Goal: Navigation & Orientation: Find specific page/section

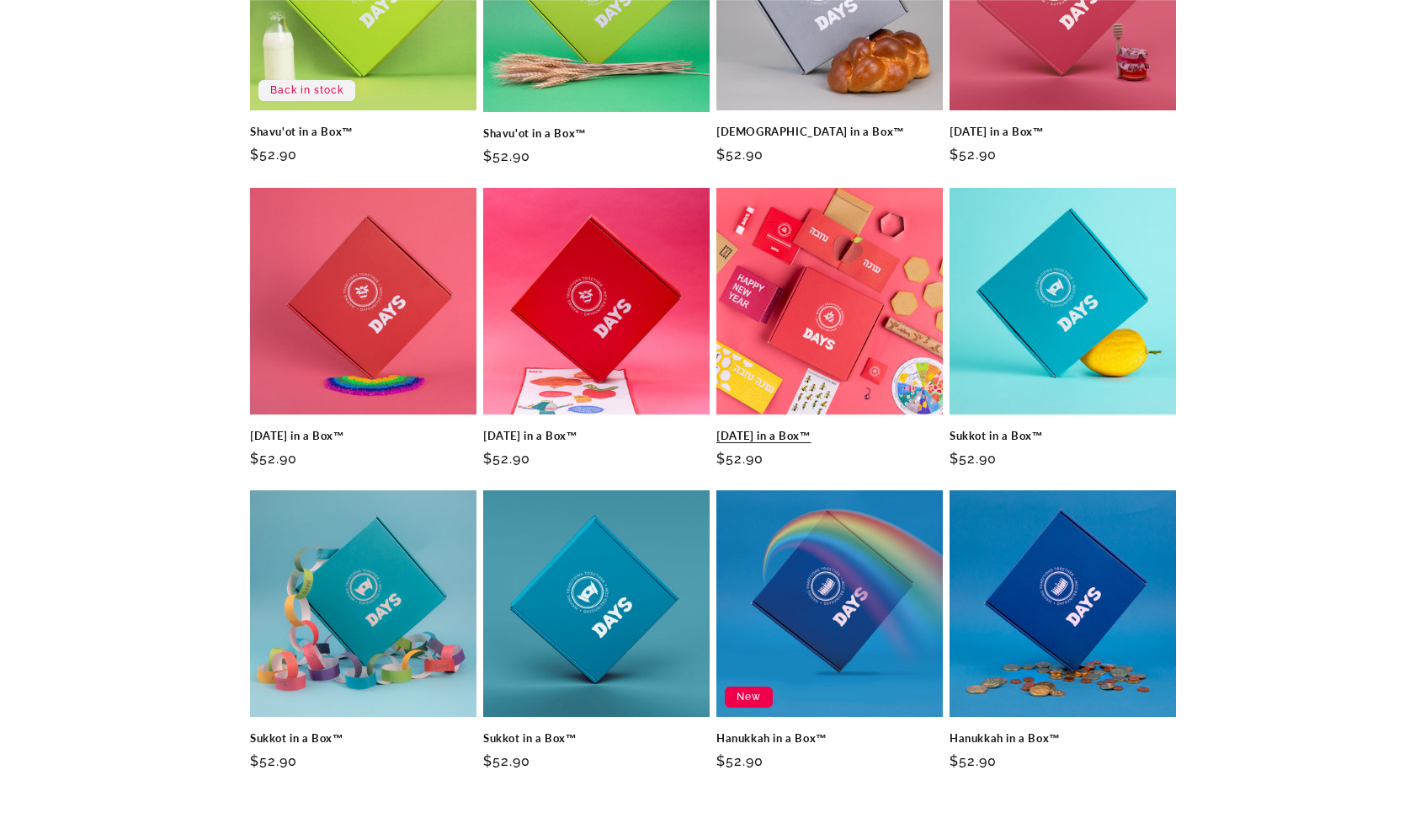
scroll to position [712, 0]
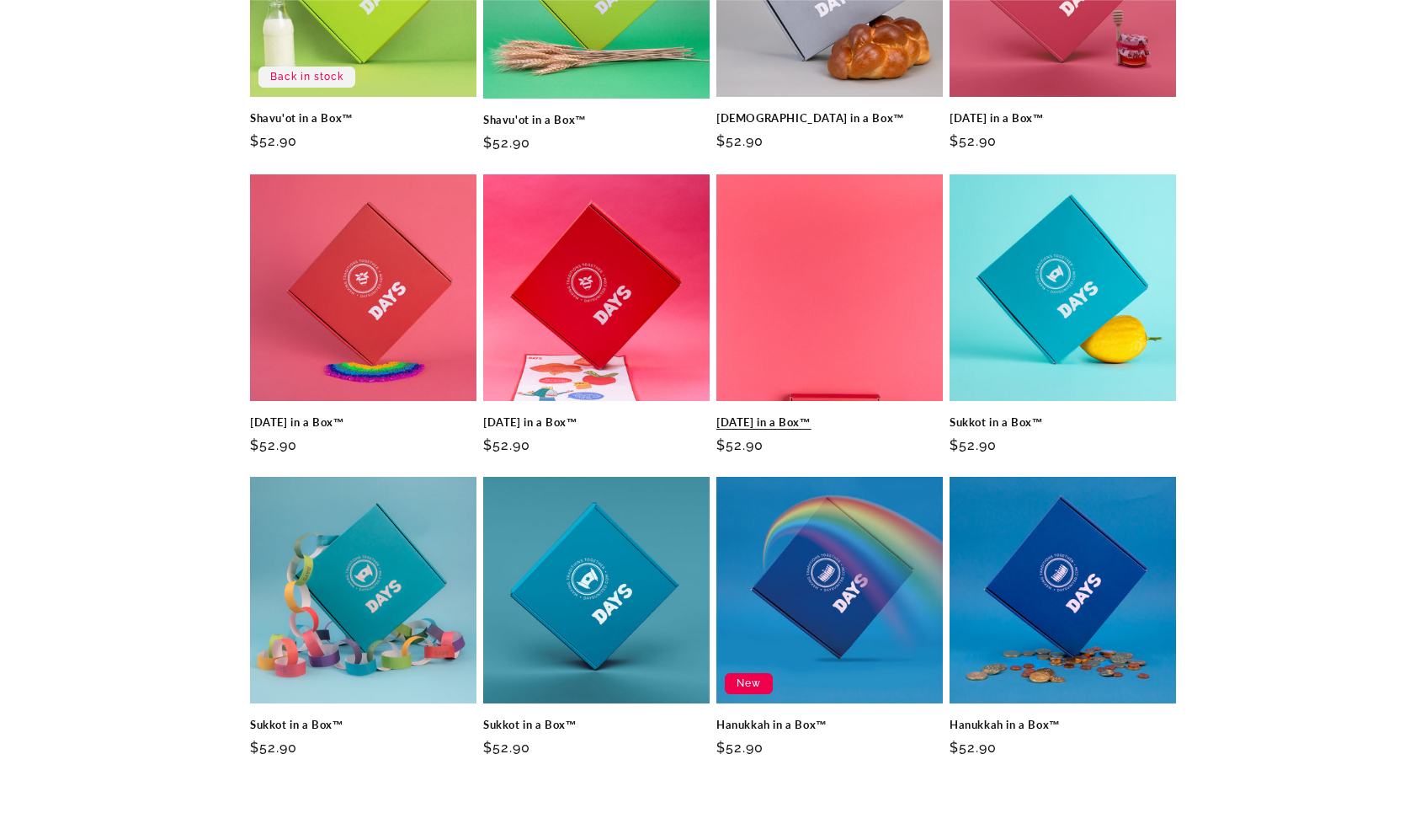
click at [838, 429] on link "[DATE] in a Box™" at bounding box center [830, 422] width 226 height 14
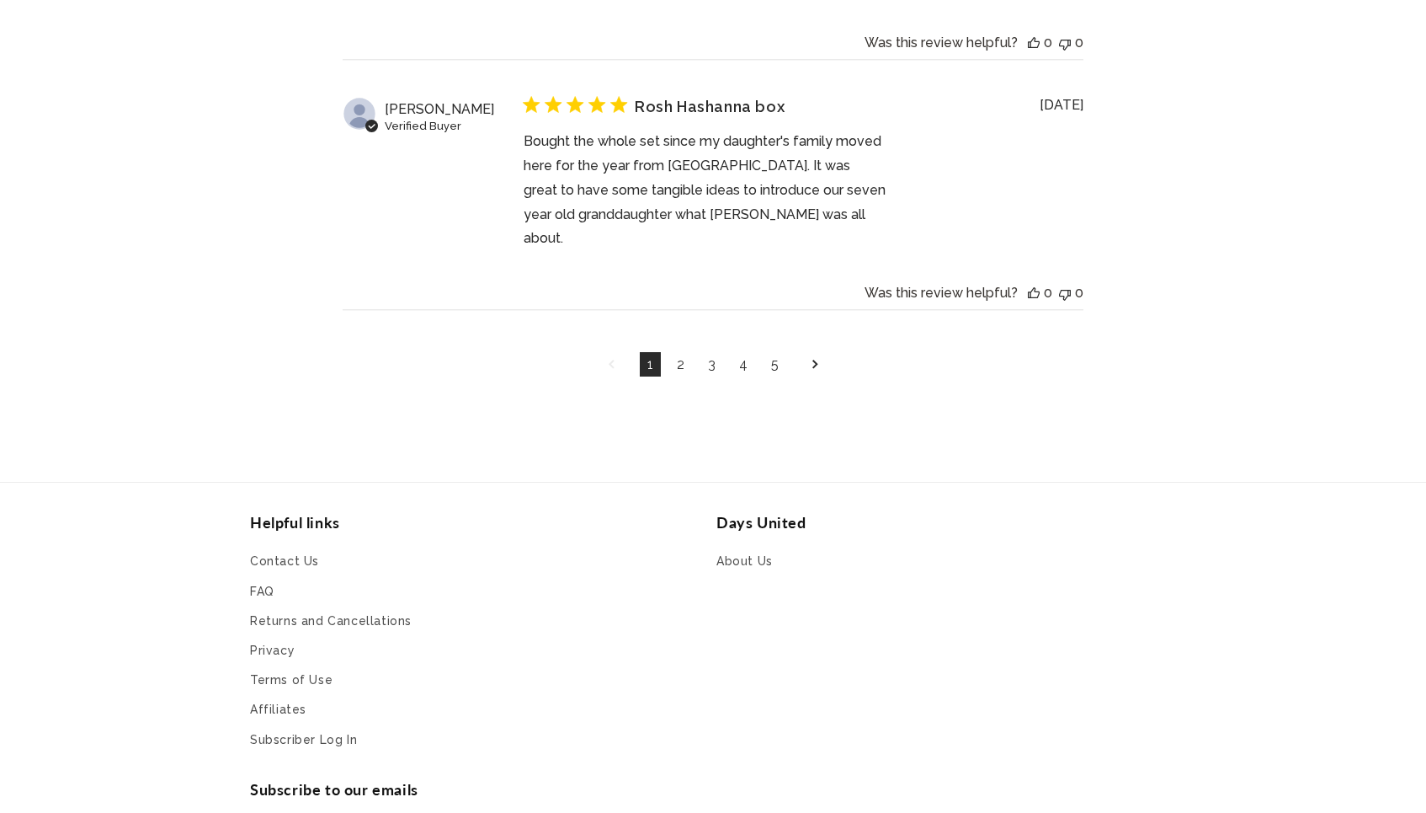
scroll to position [6130, 0]
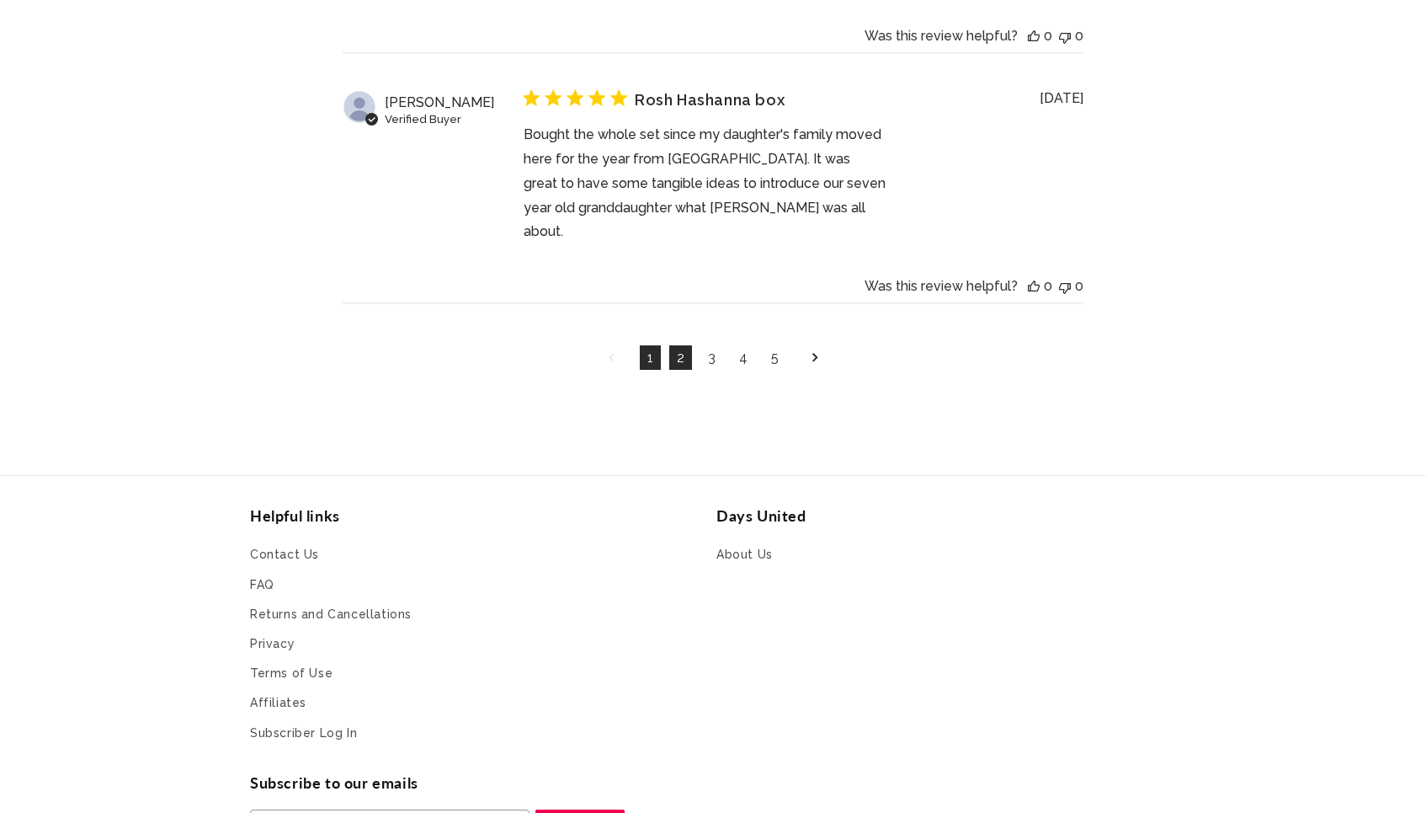
click at [683, 345] on link "2" at bounding box center [680, 357] width 23 height 24
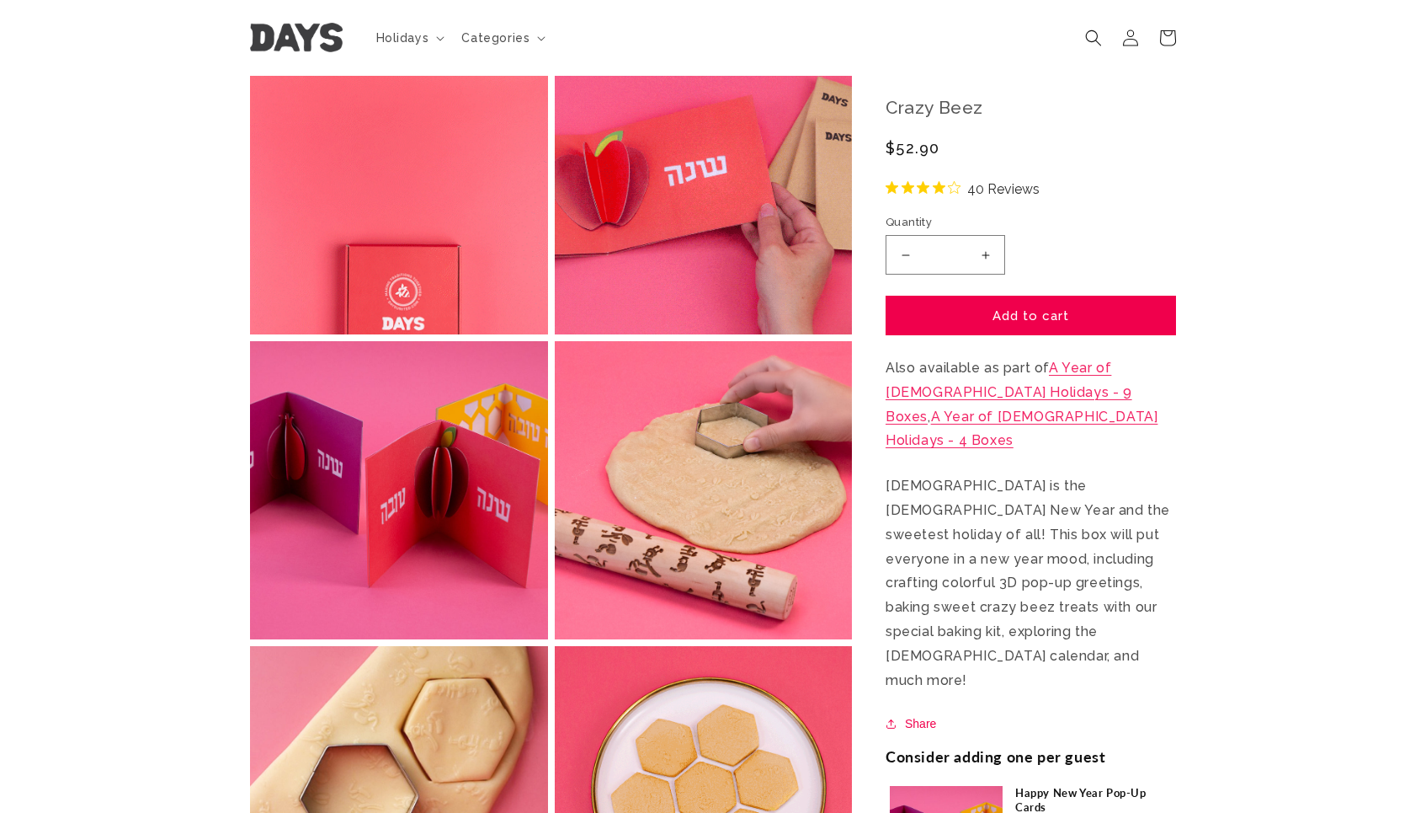
scroll to position [0, 0]
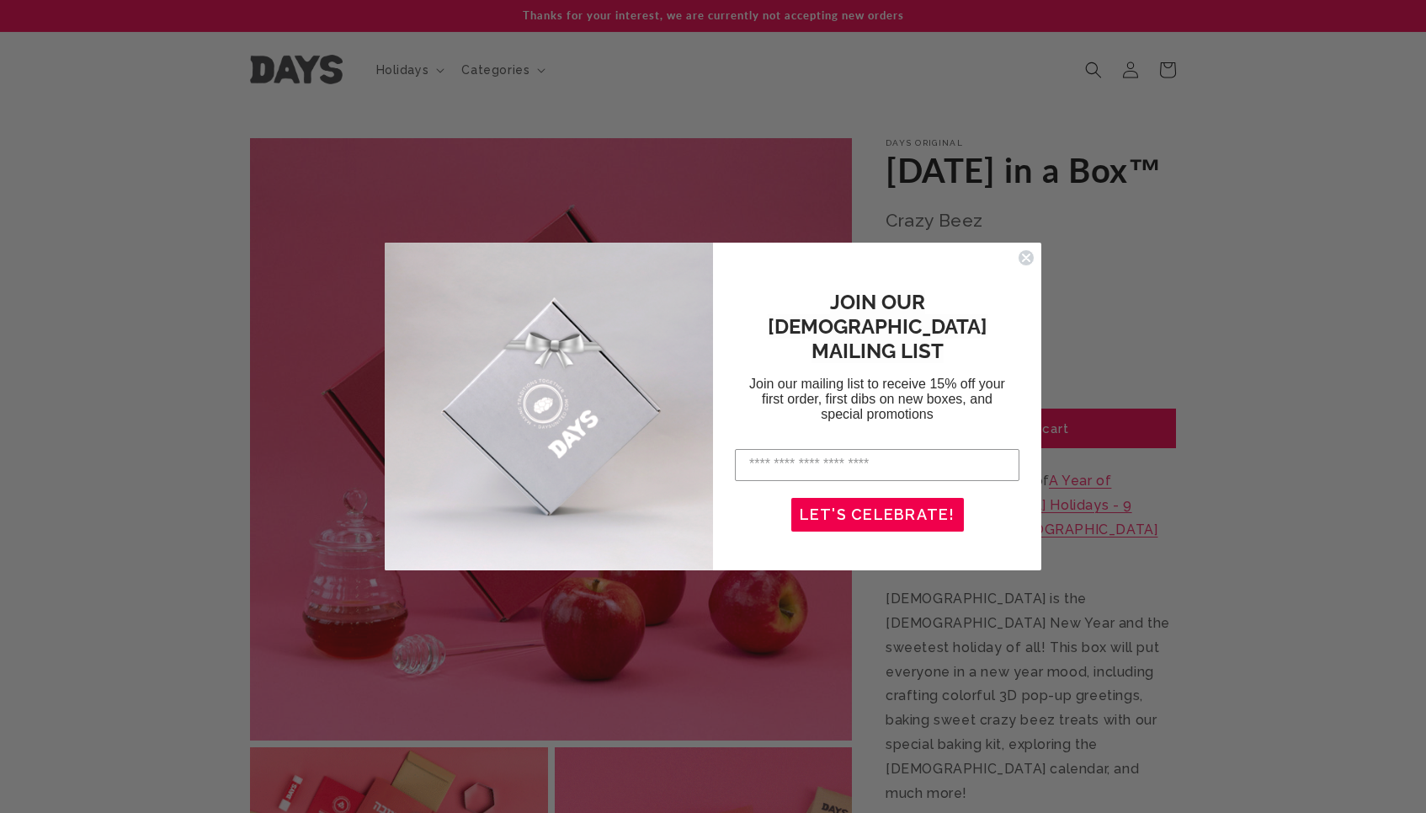
click at [1020, 258] on circle "Close dialog" at bounding box center [1027, 257] width 16 height 16
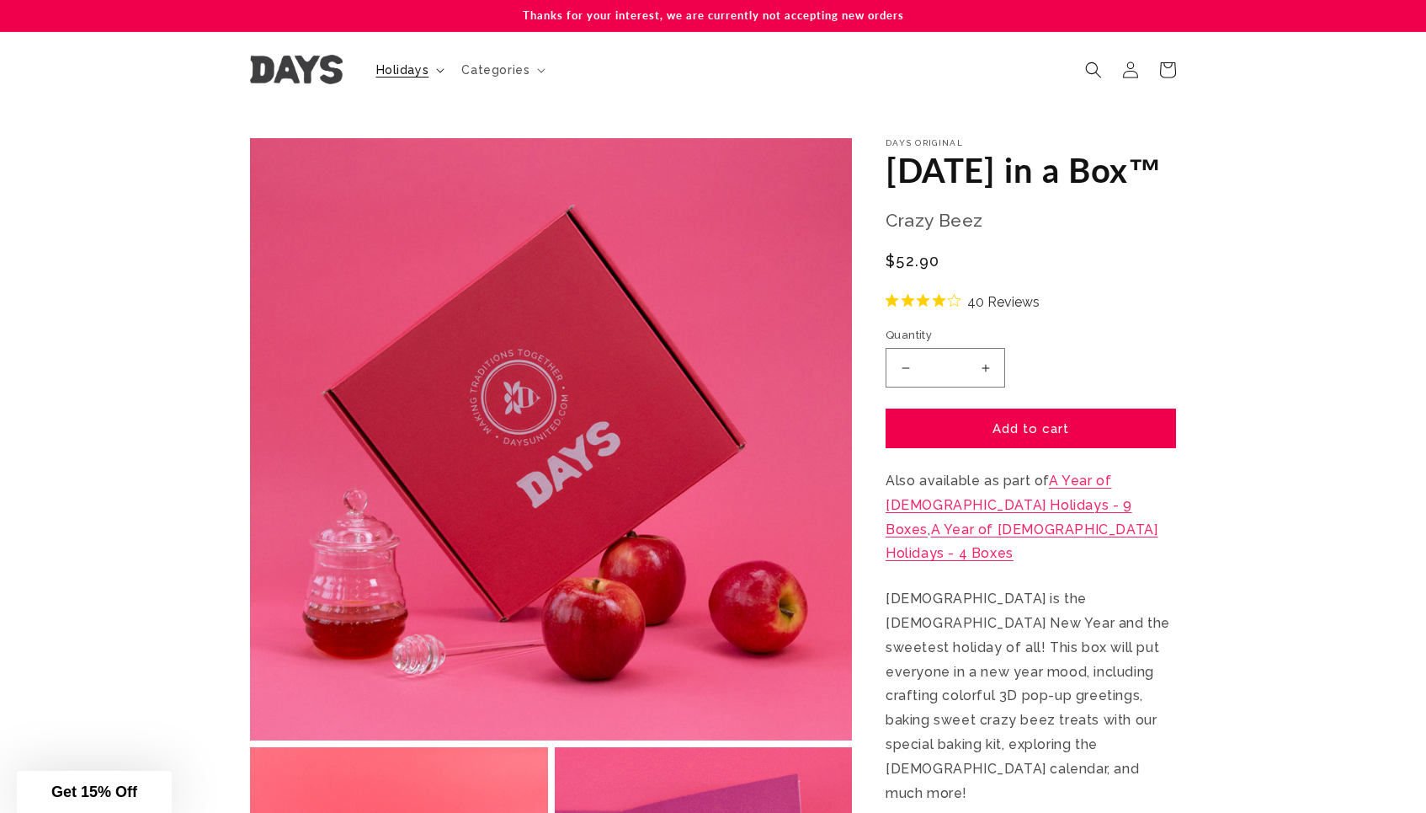
click at [401, 69] on span "Holidays" at bounding box center [402, 69] width 53 height 15
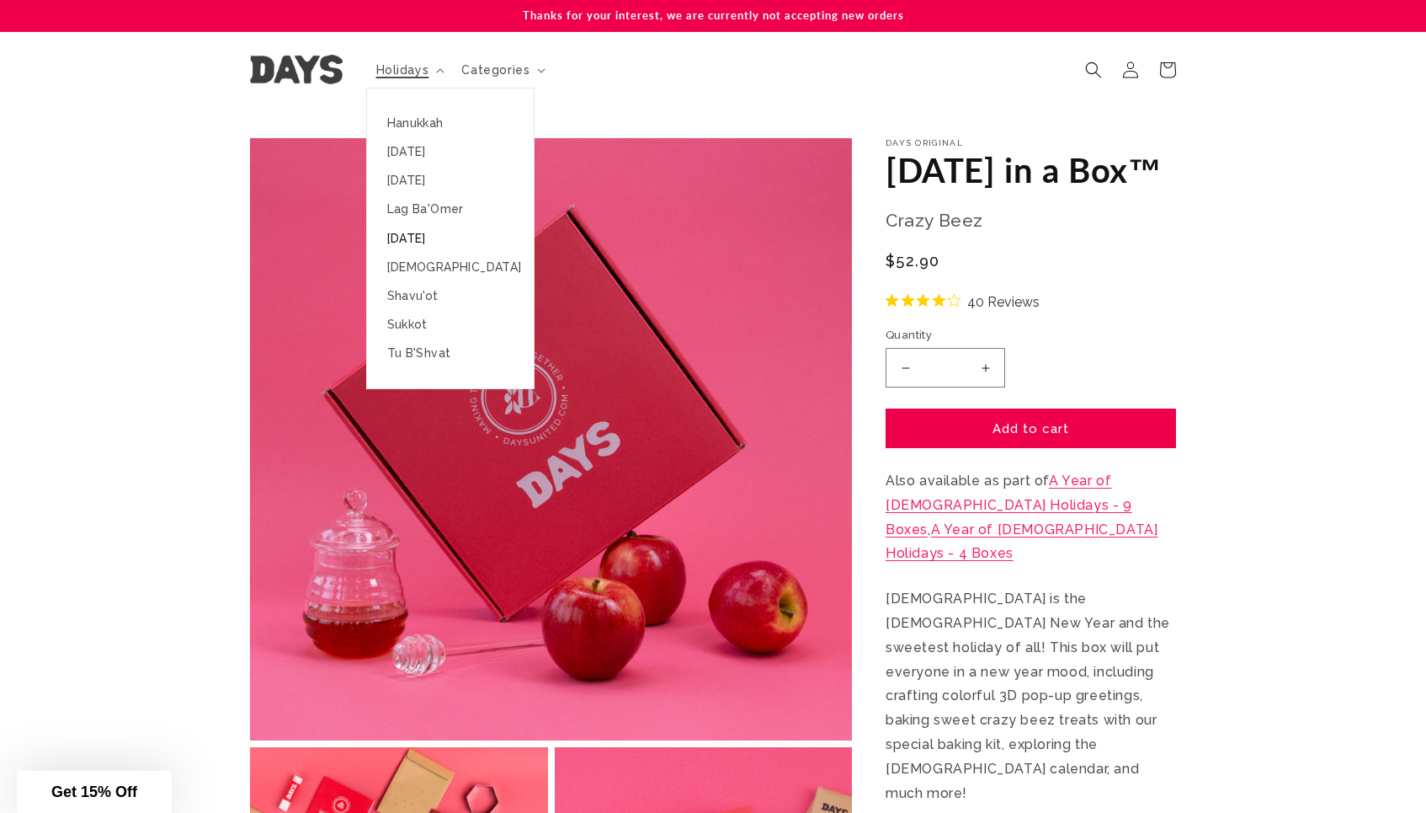
click at [466, 235] on link "[DATE]" at bounding box center [450, 238] width 167 height 29
